Goal: Find specific page/section: Find specific page/section

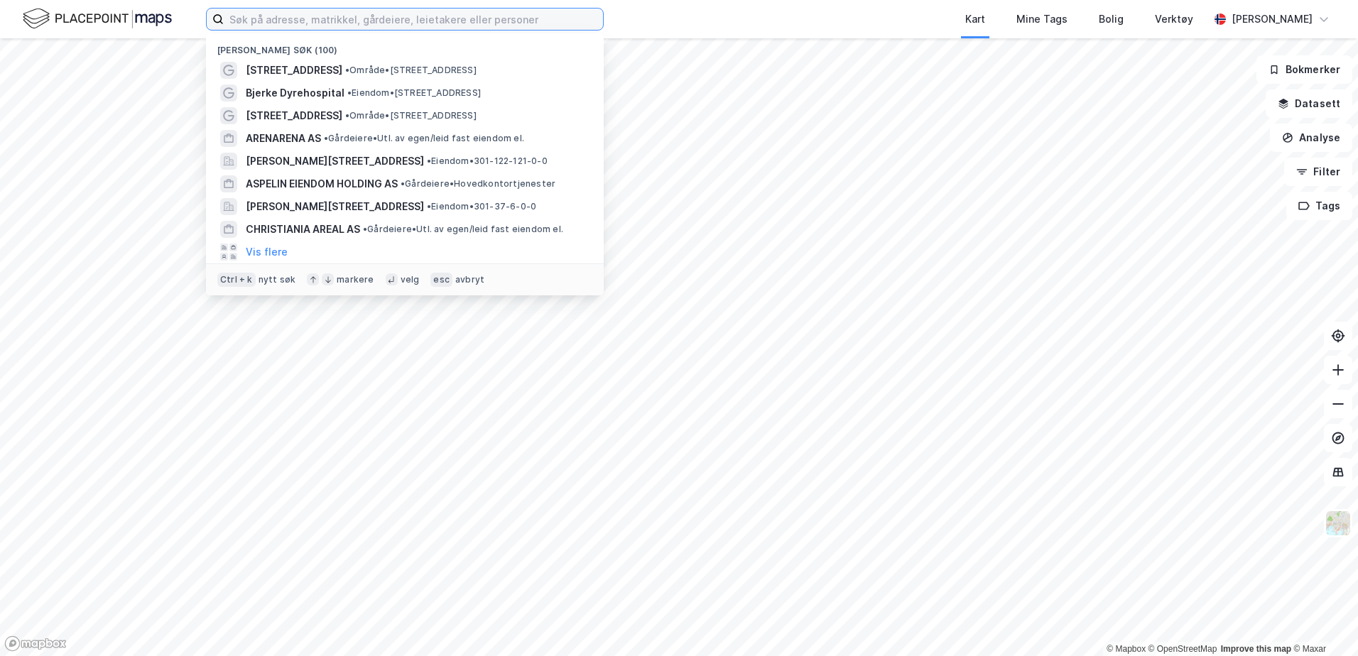
click at [452, 21] on input at bounding box center [413, 19] width 379 height 21
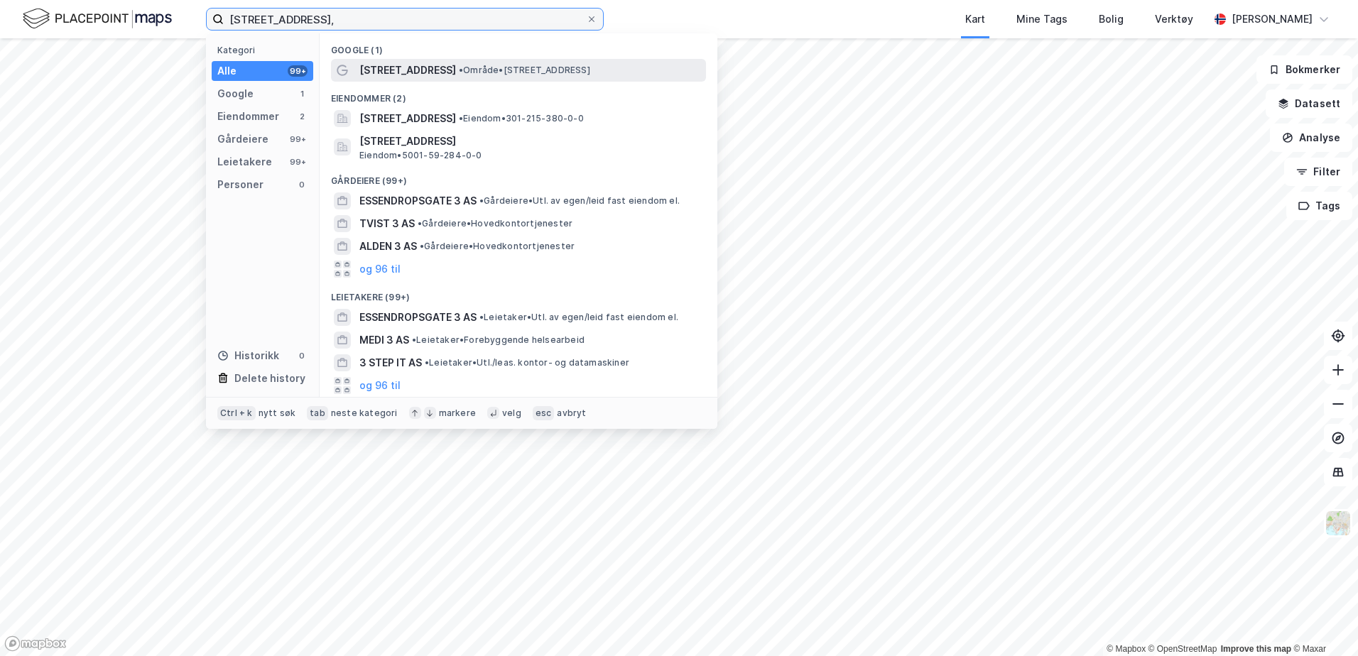
type input "[STREET_ADDRESS],"
click at [509, 74] on span "• Område • [STREET_ADDRESS]" at bounding box center [524, 70] width 131 height 11
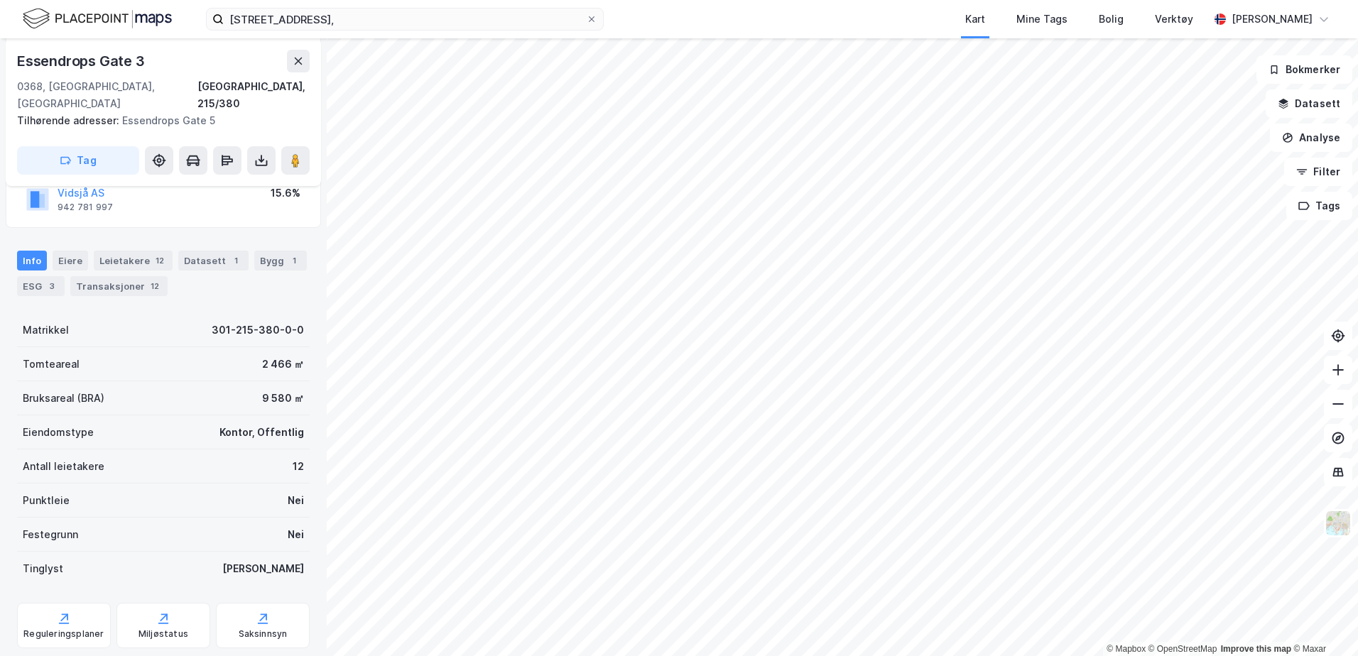
scroll to position [202, 0]
